Goal: Transaction & Acquisition: Book appointment/travel/reservation

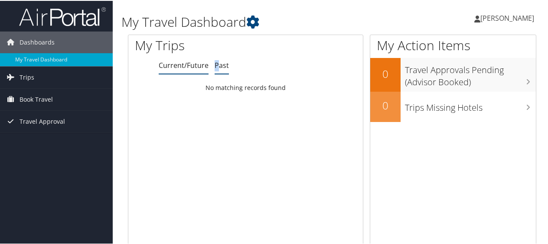
click at [216, 69] on link "Past" at bounding box center [222, 65] width 14 height 10
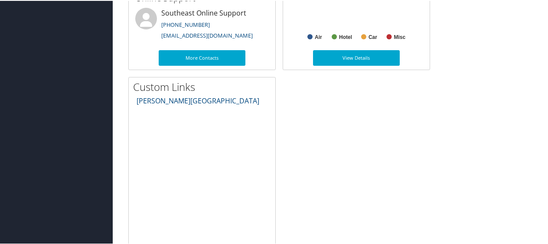
scroll to position [592, 0]
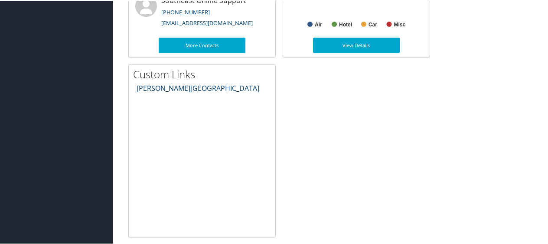
click at [224, 89] on link "Troy University Travel Center" at bounding box center [198, 88] width 123 height 10
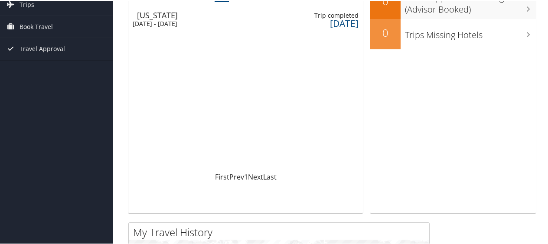
scroll to position [0, 0]
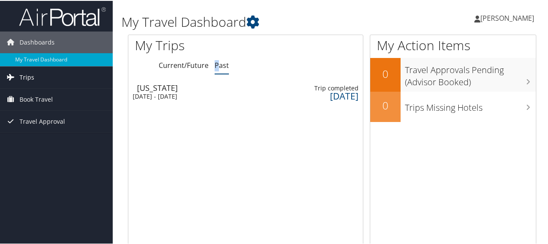
click at [55, 76] on link "Trips" at bounding box center [56, 77] width 113 height 22
click at [57, 141] on link "Book Travel" at bounding box center [56, 138] width 113 height 22
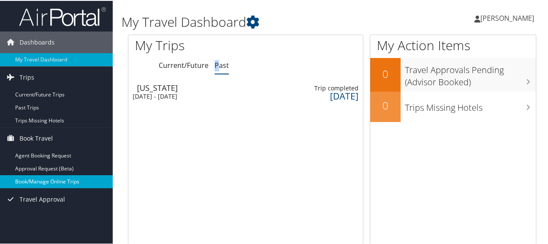
click at [59, 182] on link "Book/Manage Online Trips" at bounding box center [56, 181] width 113 height 13
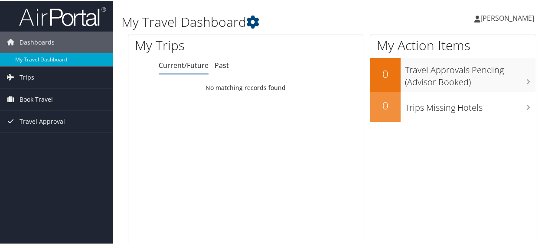
click at [228, 68] on ul "Current/Future Past" at bounding box center [261, 65] width 204 height 16
click at [220, 62] on link "Past" at bounding box center [222, 65] width 14 height 10
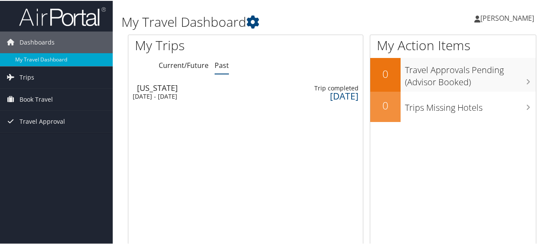
click at [169, 87] on div "[US_STATE]" at bounding box center [165, 87] width 56 height 8
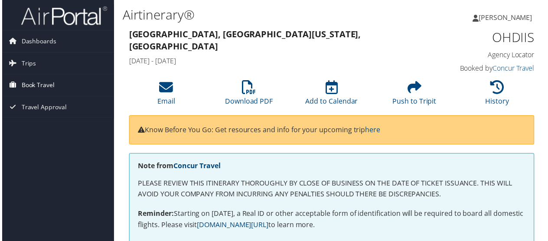
click at [47, 82] on span "Book Travel" at bounding box center [36, 86] width 33 height 22
click at [71, 144] on link "Travel Approval" at bounding box center [56, 147] width 113 height 22
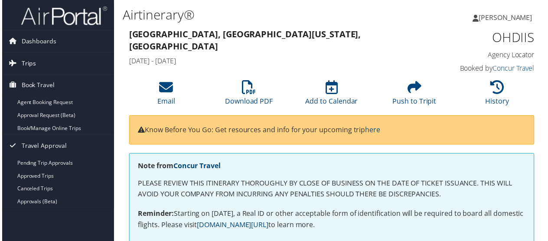
click at [45, 64] on link "Trips" at bounding box center [56, 64] width 113 height 22
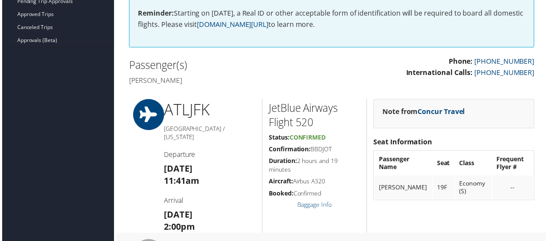
scroll to position [101, 0]
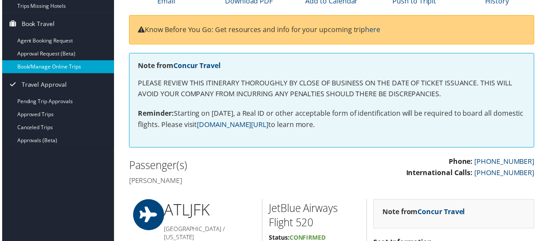
click at [59, 63] on link "Book/Manage Online Trips" at bounding box center [56, 67] width 113 height 13
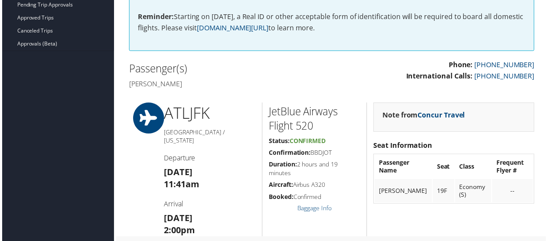
scroll to position [202, 0]
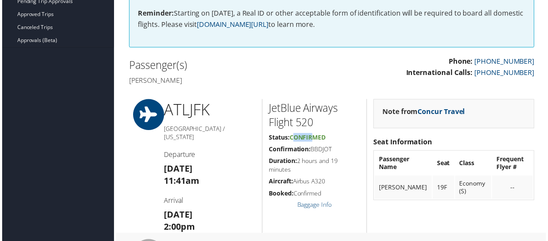
drag, startPoint x: 311, startPoint y: 134, endPoint x: 293, endPoint y: 134, distance: 18.6
click at [293, 134] on span "Confirmed" at bounding box center [308, 138] width 36 height 8
drag, startPoint x: 293, startPoint y: 134, endPoint x: 316, endPoint y: 140, distance: 23.6
click at [316, 140] on span "Confirmed" at bounding box center [308, 138] width 36 height 8
drag, startPoint x: 327, startPoint y: 138, endPoint x: 290, endPoint y: 140, distance: 37.8
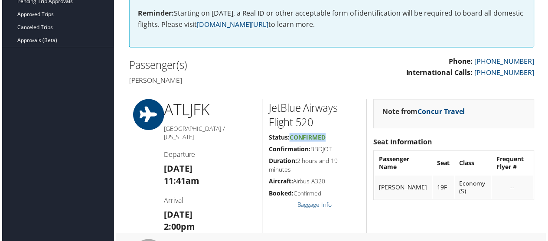
click at [290, 140] on h5 "Status: Confirmed" at bounding box center [315, 138] width 92 height 9
drag, startPoint x: 290, startPoint y: 140, endPoint x: 321, endPoint y: 184, distance: 53.4
click at [321, 184] on h5 "Aircraft: Airbus A320" at bounding box center [315, 182] width 92 height 9
drag, startPoint x: 329, startPoint y: 189, endPoint x: 269, endPoint y: 194, distance: 60.0
click at [269, 194] on h5 "Booked: Confirmed" at bounding box center [315, 194] width 92 height 9
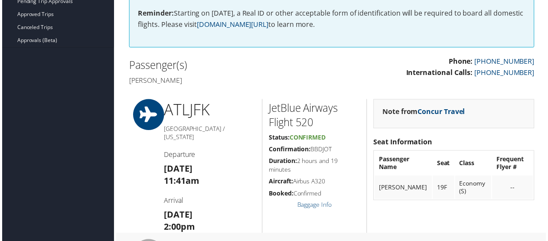
copy h5 "Booked: Confirmed"
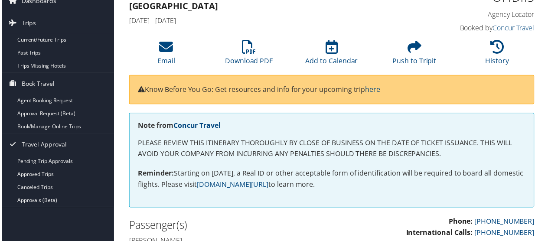
scroll to position [0, 0]
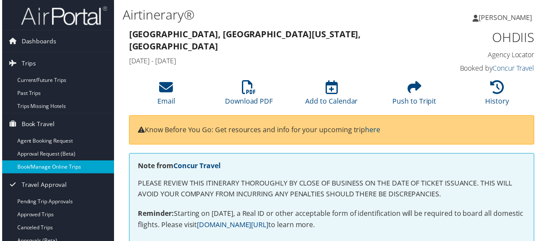
click at [75, 167] on link "Book/Manage Online Trips" at bounding box center [56, 168] width 113 height 13
